Goal: Task Accomplishment & Management: Manage account settings

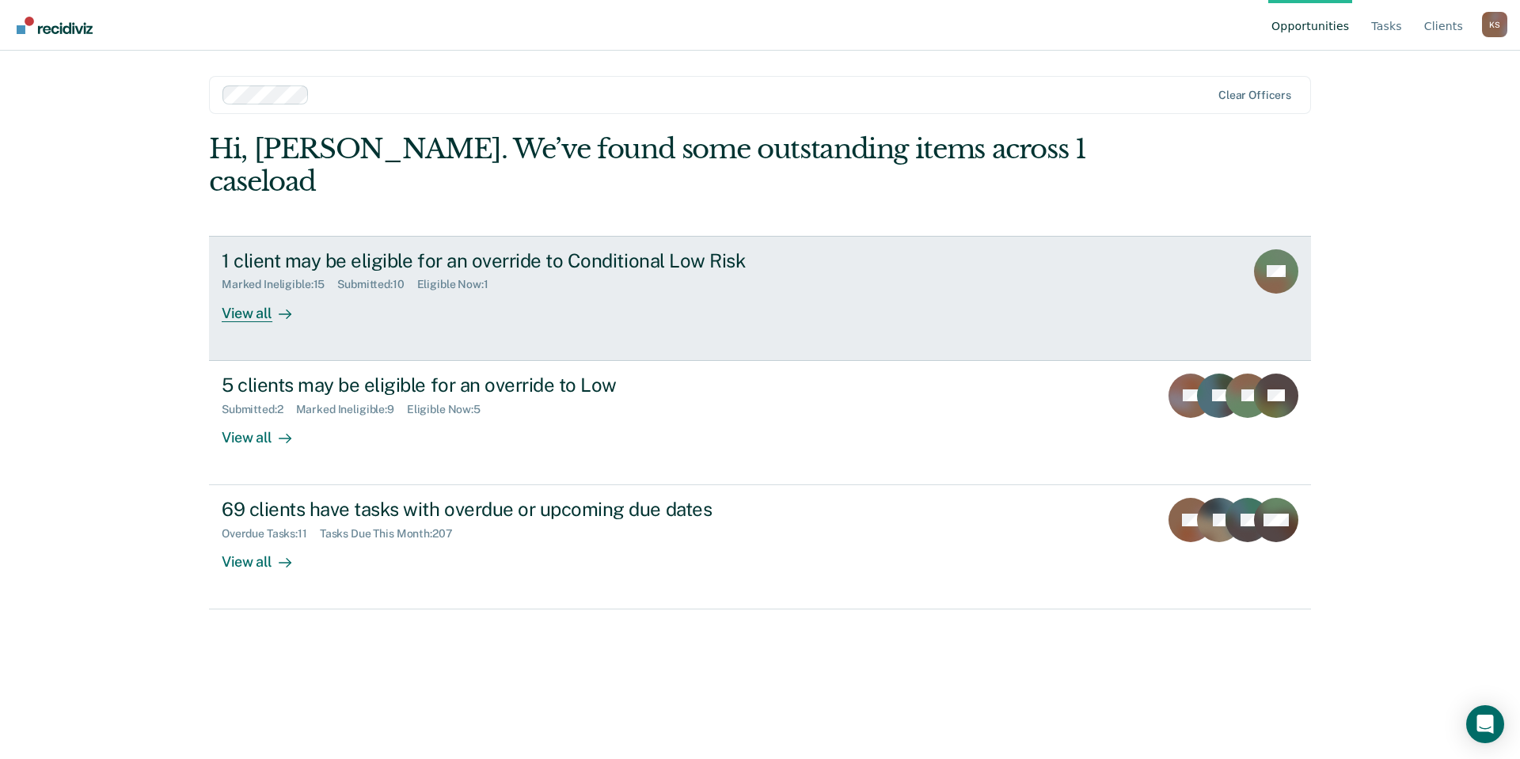
click at [520, 249] on div "1 client may be eligible for an override to Conditional Low Risk Marked Ineligi…" at bounding box center [519, 285] width 594 height 73
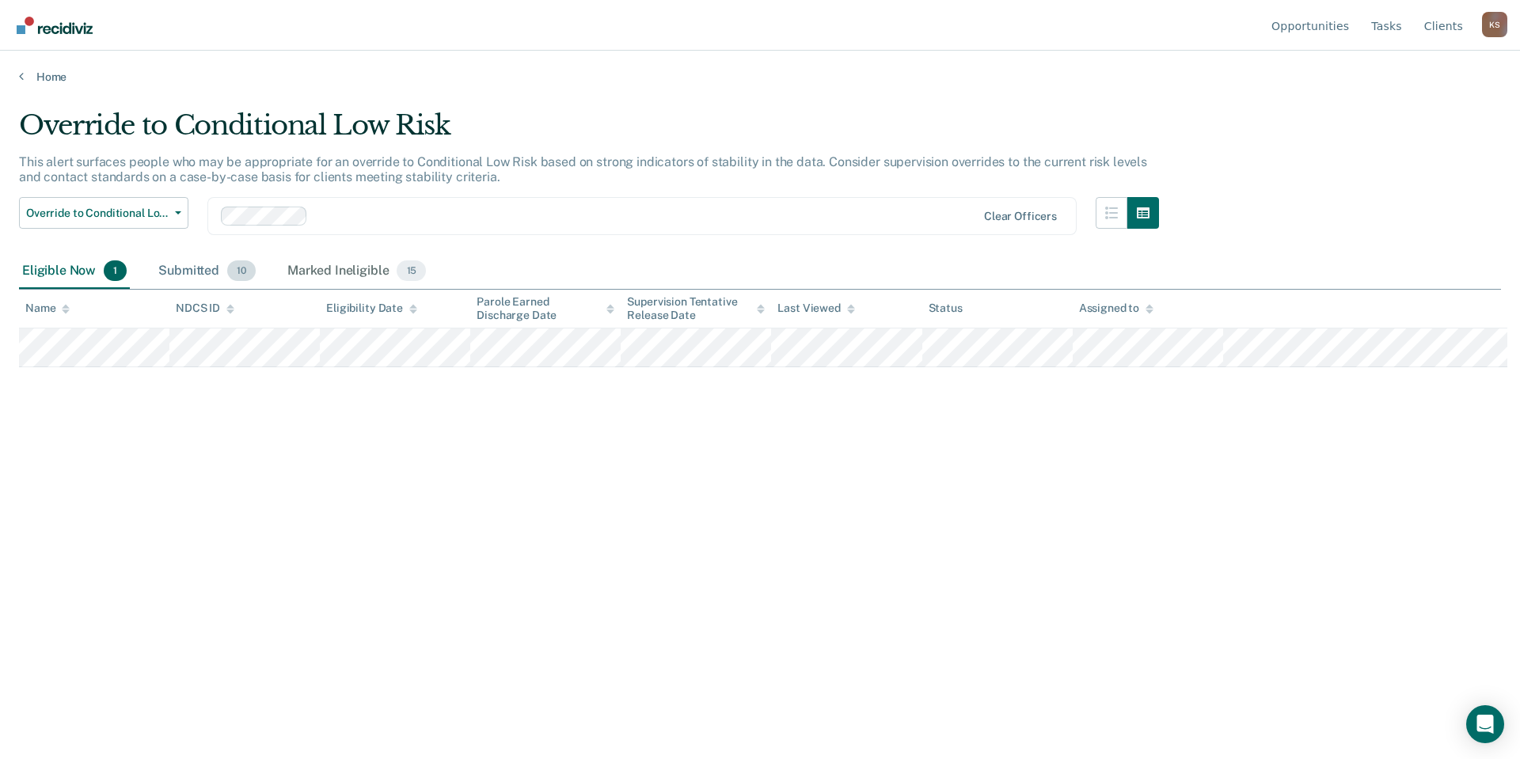
drag, startPoint x: 195, startPoint y: 218, endPoint x: 180, endPoint y: 220, distance: 14.3
click at [227, 260] on span "10" at bounding box center [241, 270] width 28 height 21
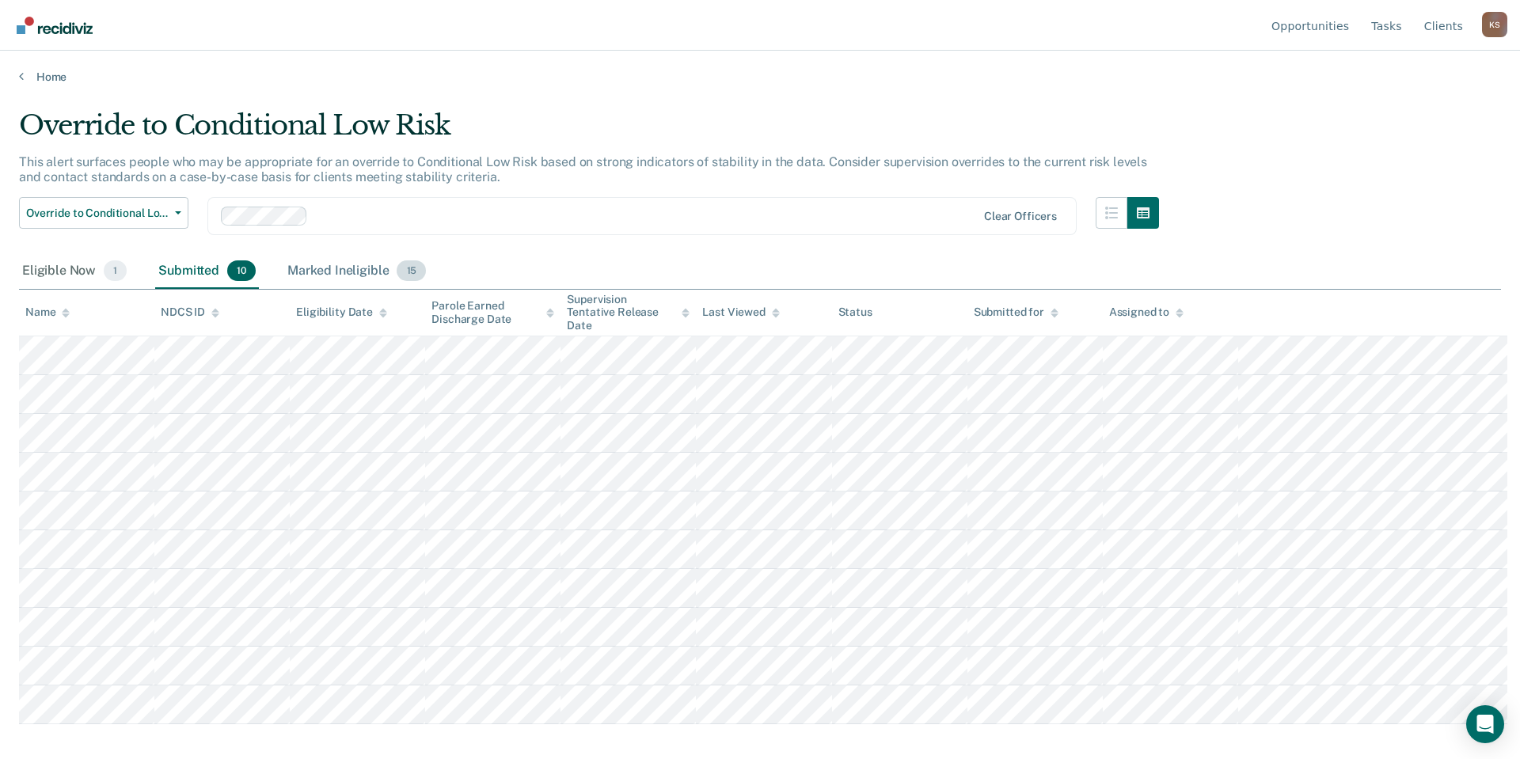
click at [284, 254] on div "Marked Ineligible 15" at bounding box center [356, 271] width 145 height 35
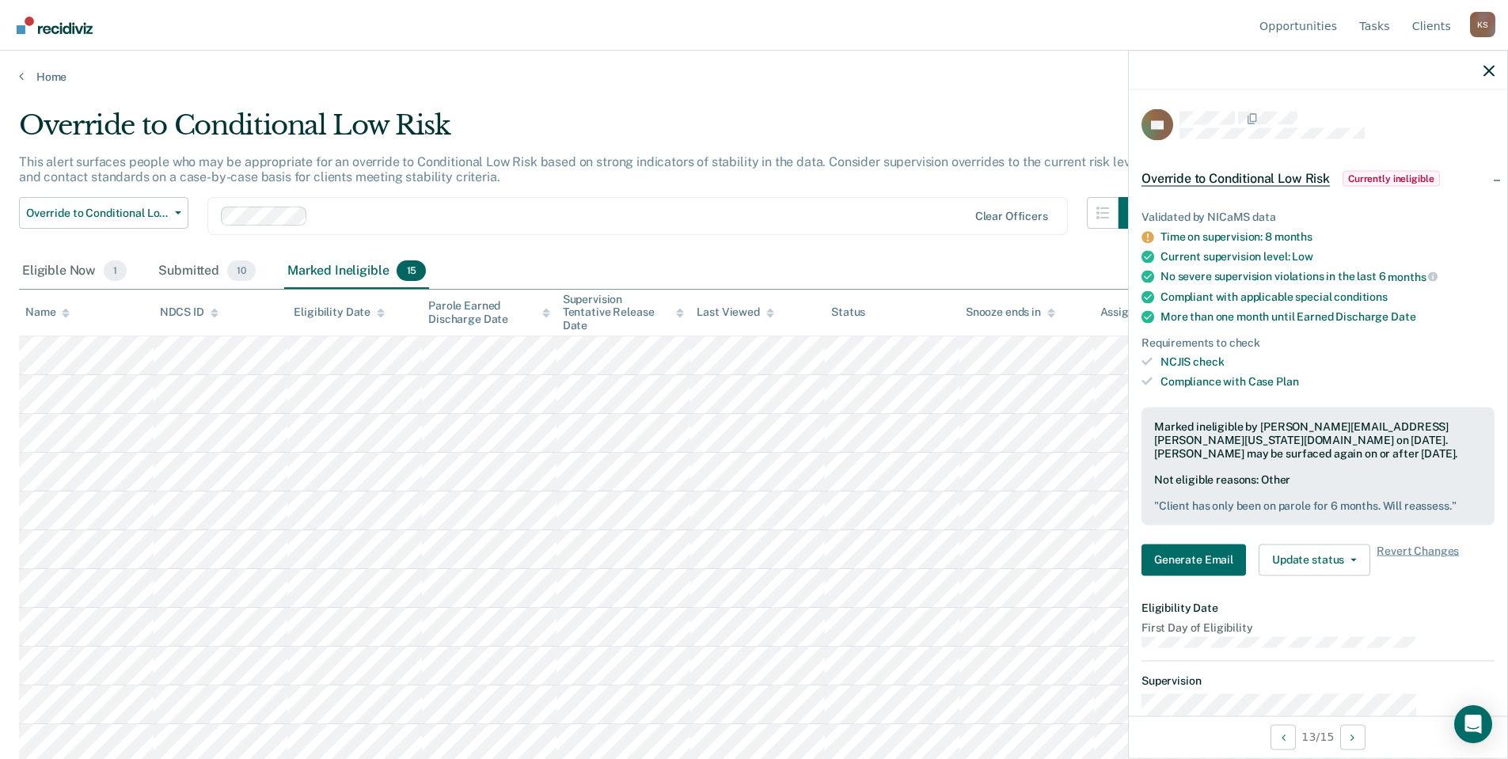
click at [55, 28] on img "Go to Recidiviz Home" at bounding box center [55, 25] width 76 height 17
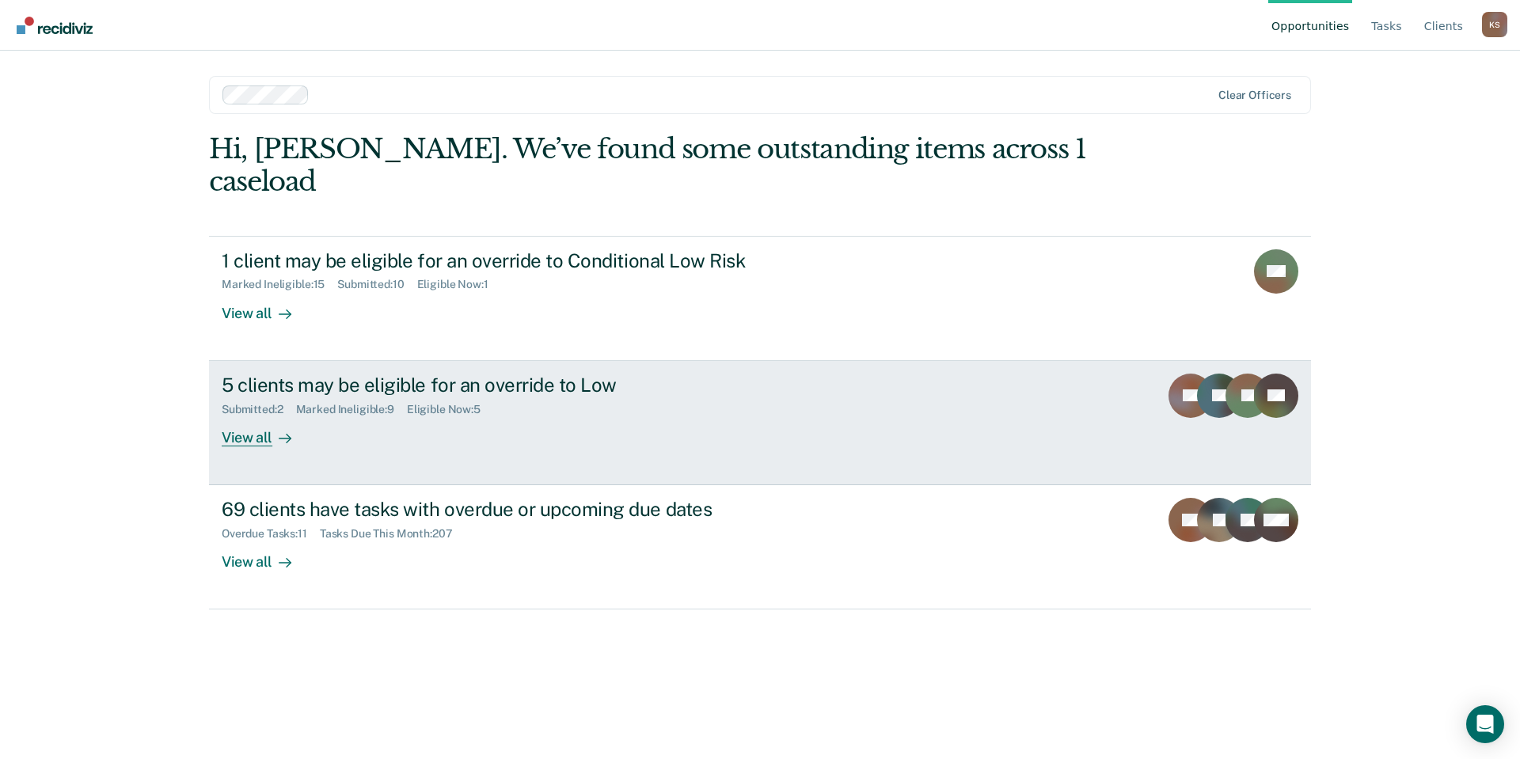
click at [289, 374] on div "5 clients may be eligible for an override to Low" at bounding box center [500, 385] width 556 height 23
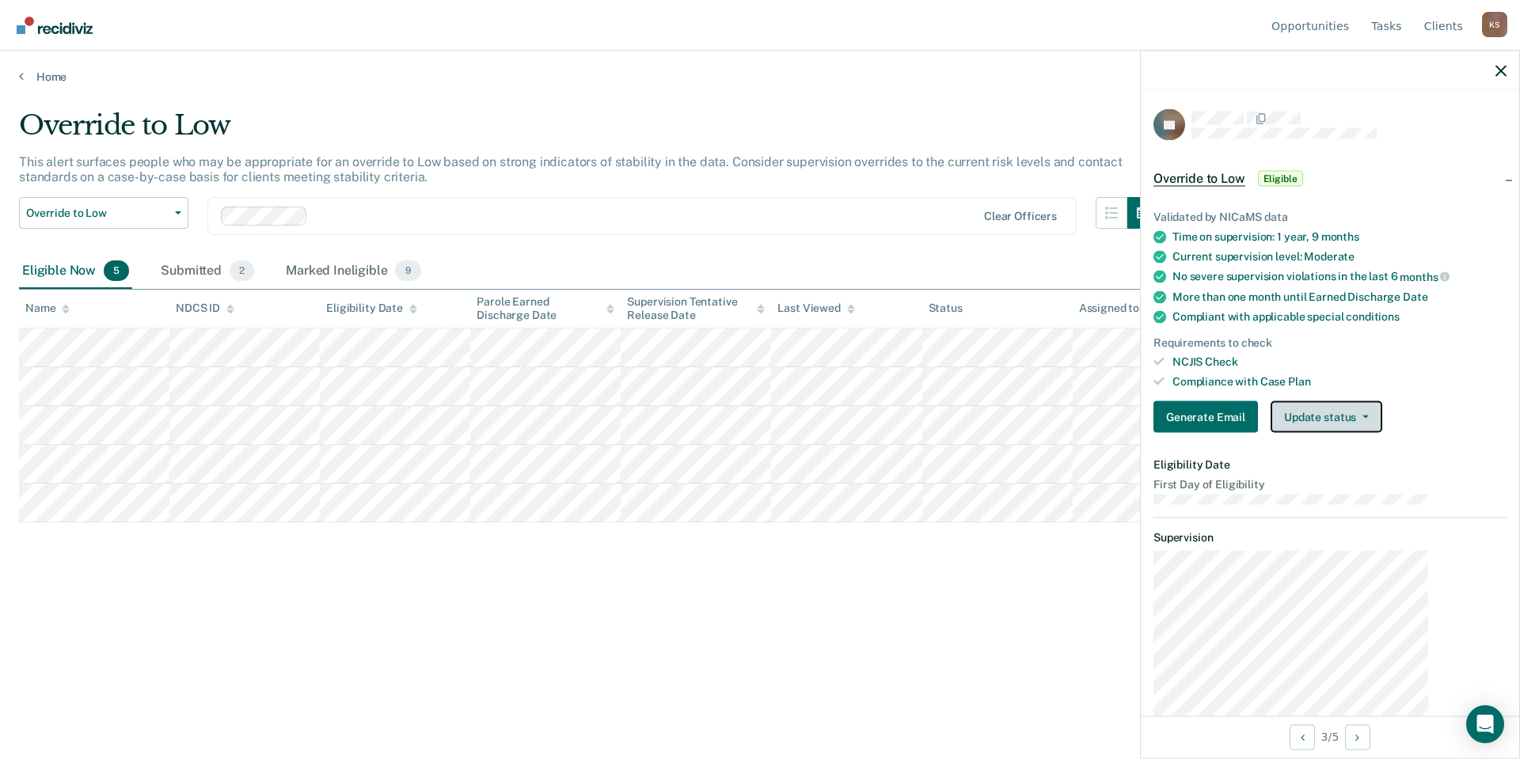
click at [1369, 401] on button "Update status" at bounding box center [1327, 417] width 112 height 32
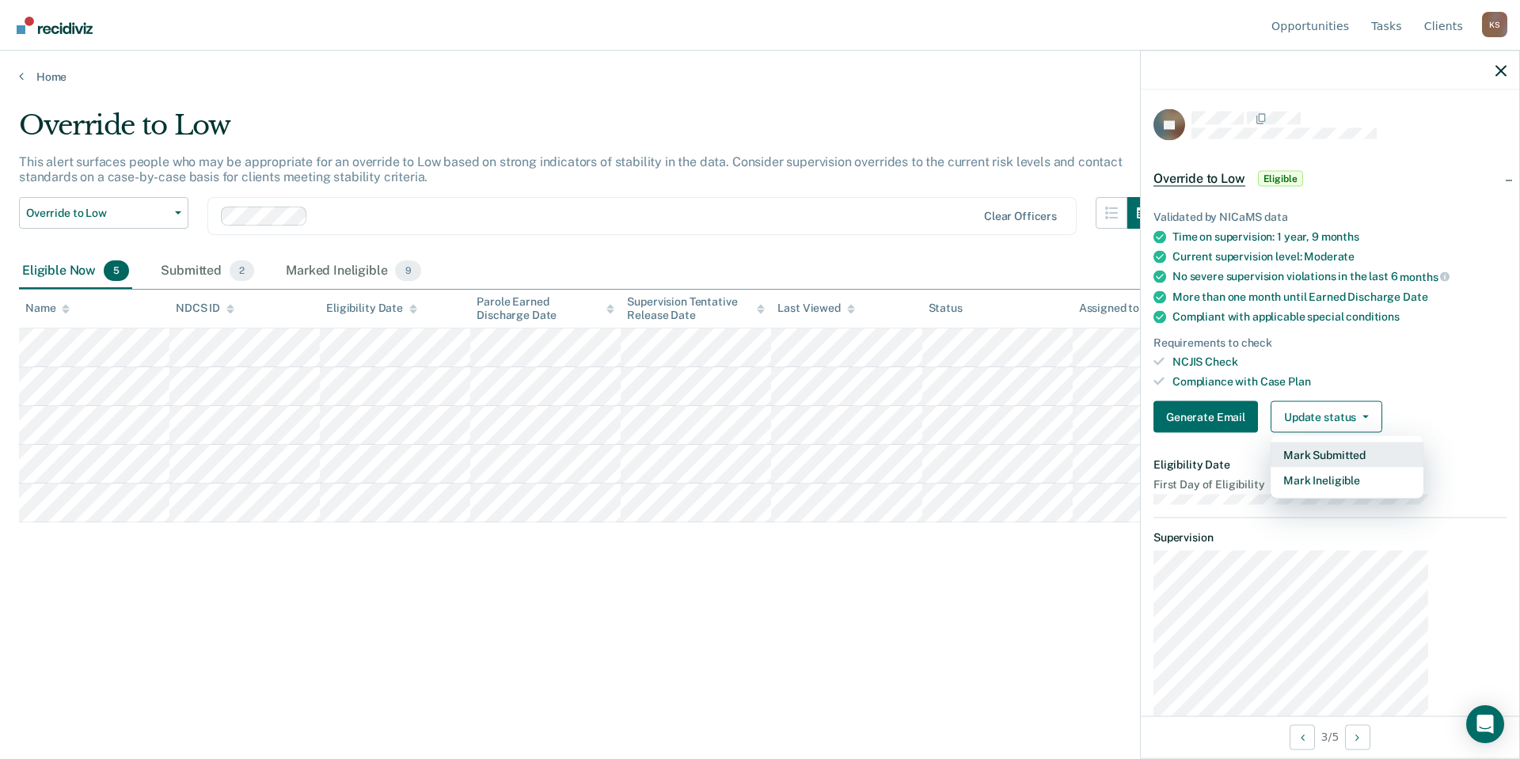
click at [1358, 443] on button "Mark Submitted" at bounding box center [1347, 455] width 153 height 25
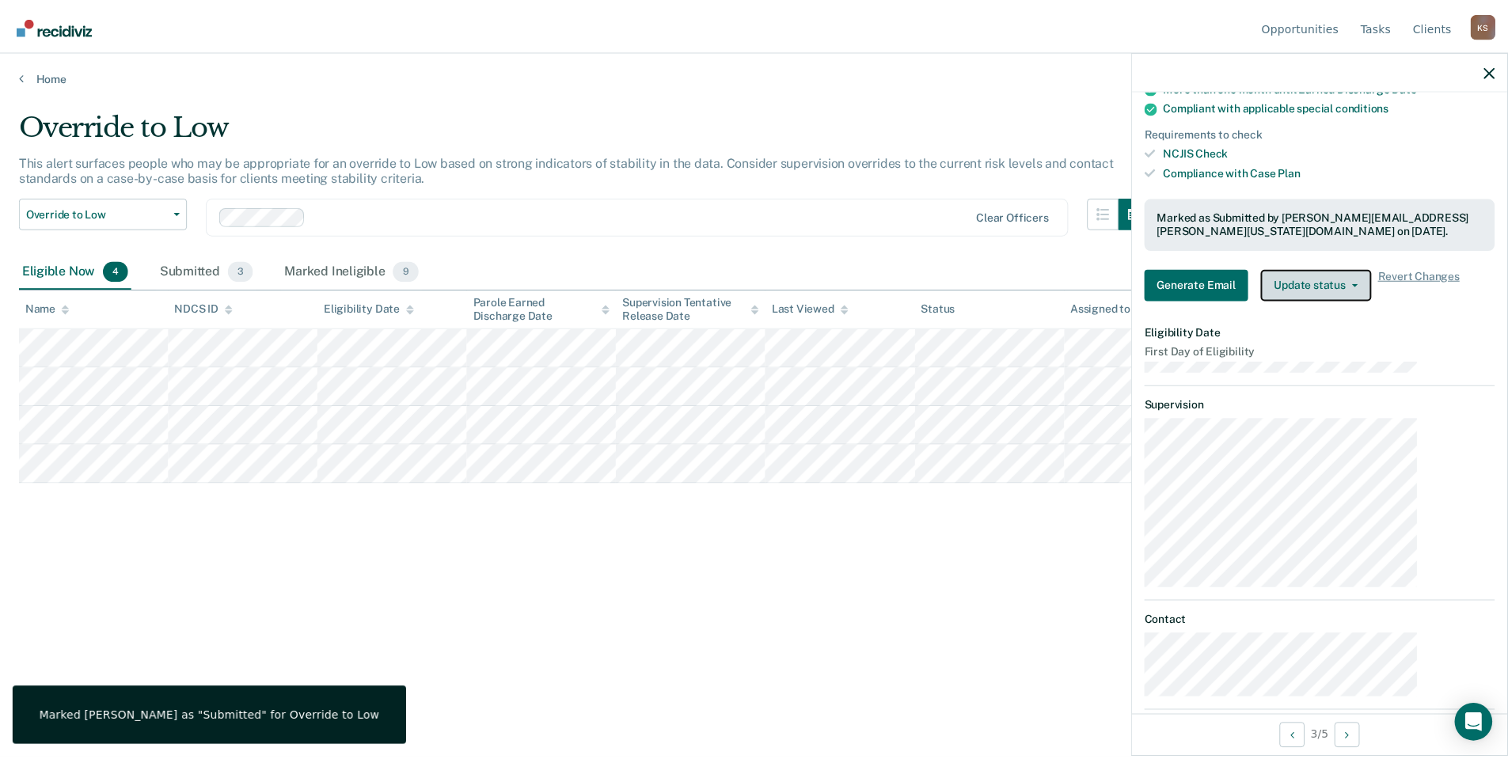
scroll to position [79, 0]
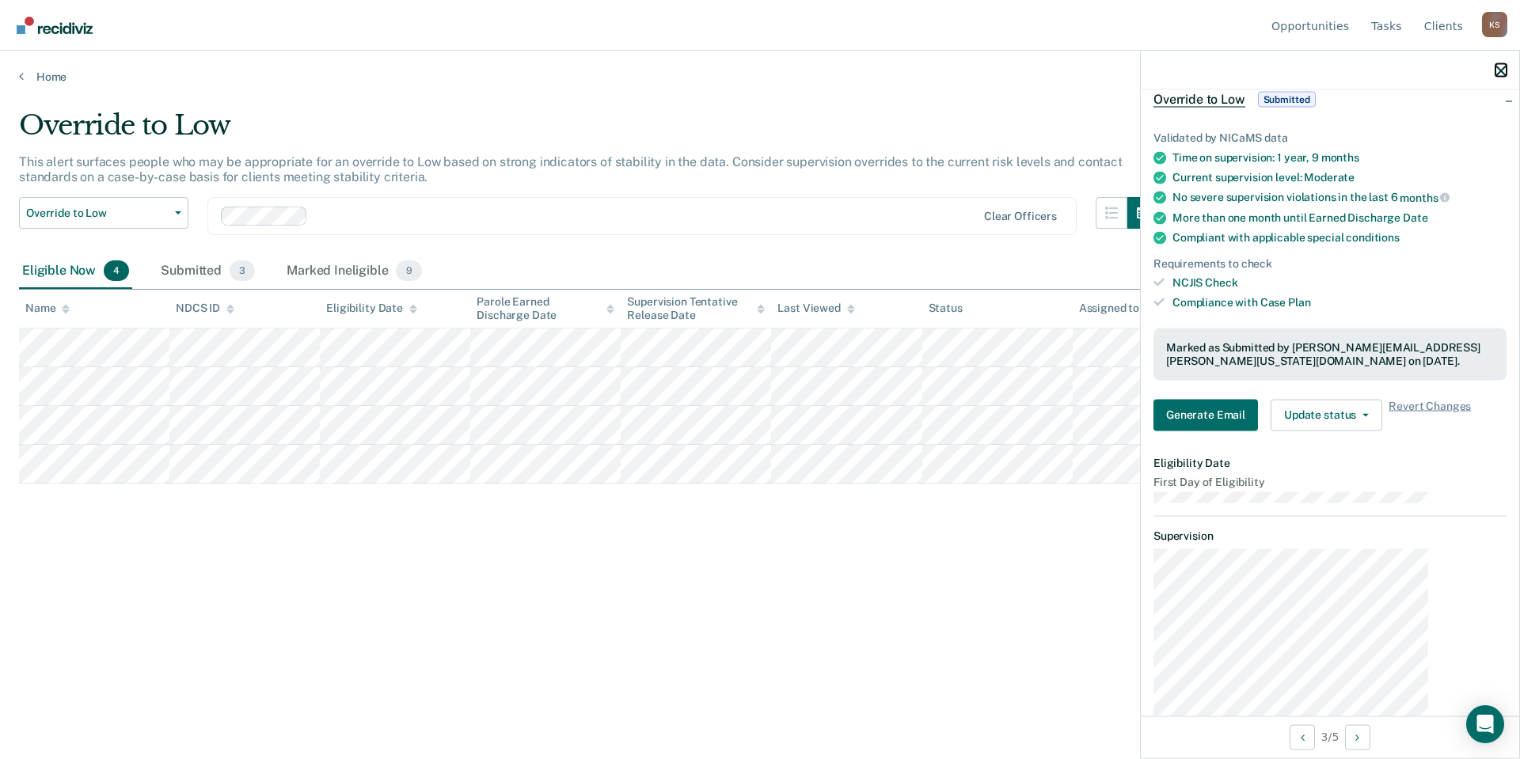
click at [1501, 65] on icon "button" at bounding box center [1500, 70] width 11 height 11
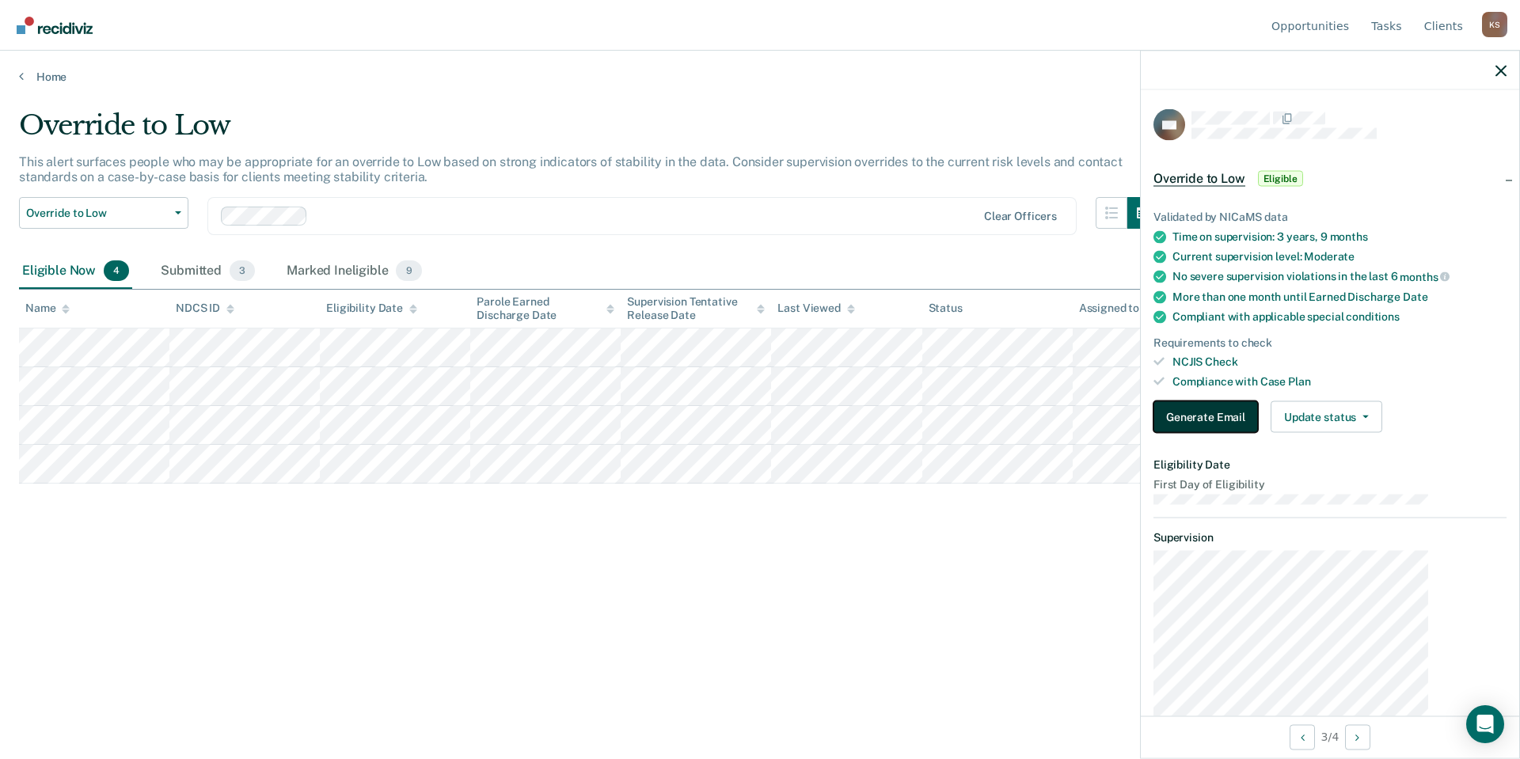
click at [1258, 401] on button "Generate Email" at bounding box center [1205, 417] width 104 height 32
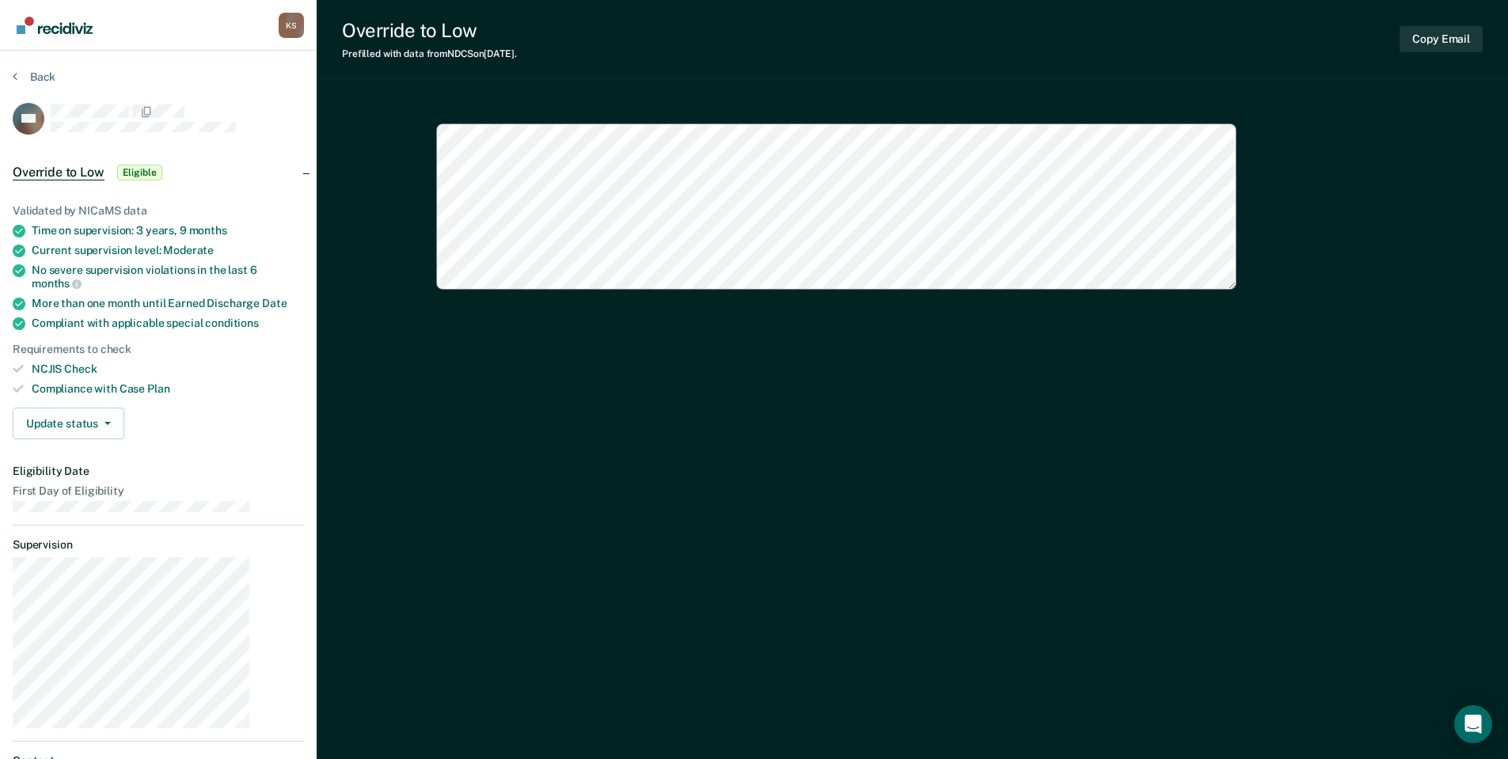
type textarea "x"
click at [98, 422] on span "button" at bounding box center [104, 423] width 13 height 3
click at [81, 449] on button "Mark Submitted" at bounding box center [89, 461] width 153 height 25
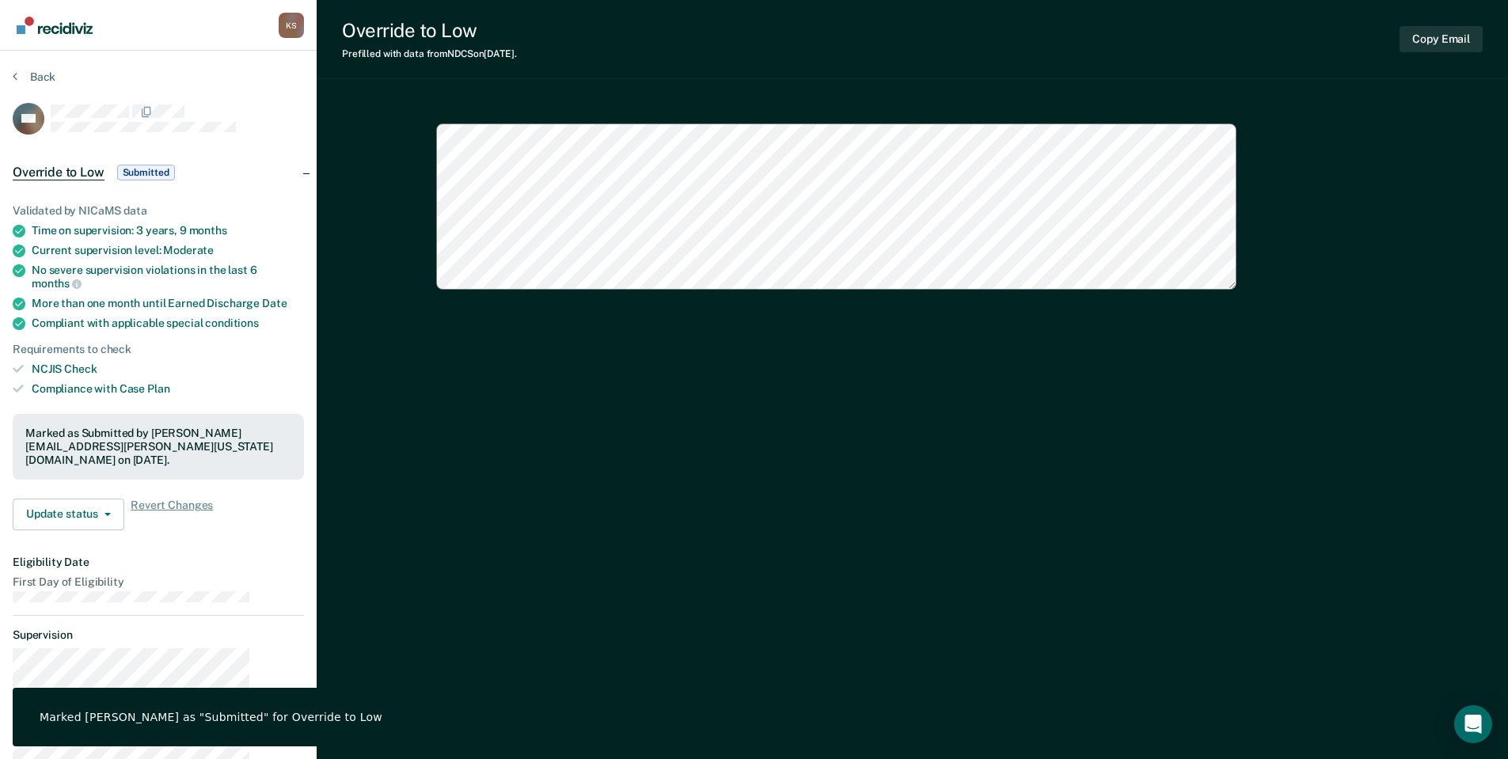
click at [33, 70] on button "Back" at bounding box center [34, 77] width 43 height 14
